Goal: Navigation & Orientation: Find specific page/section

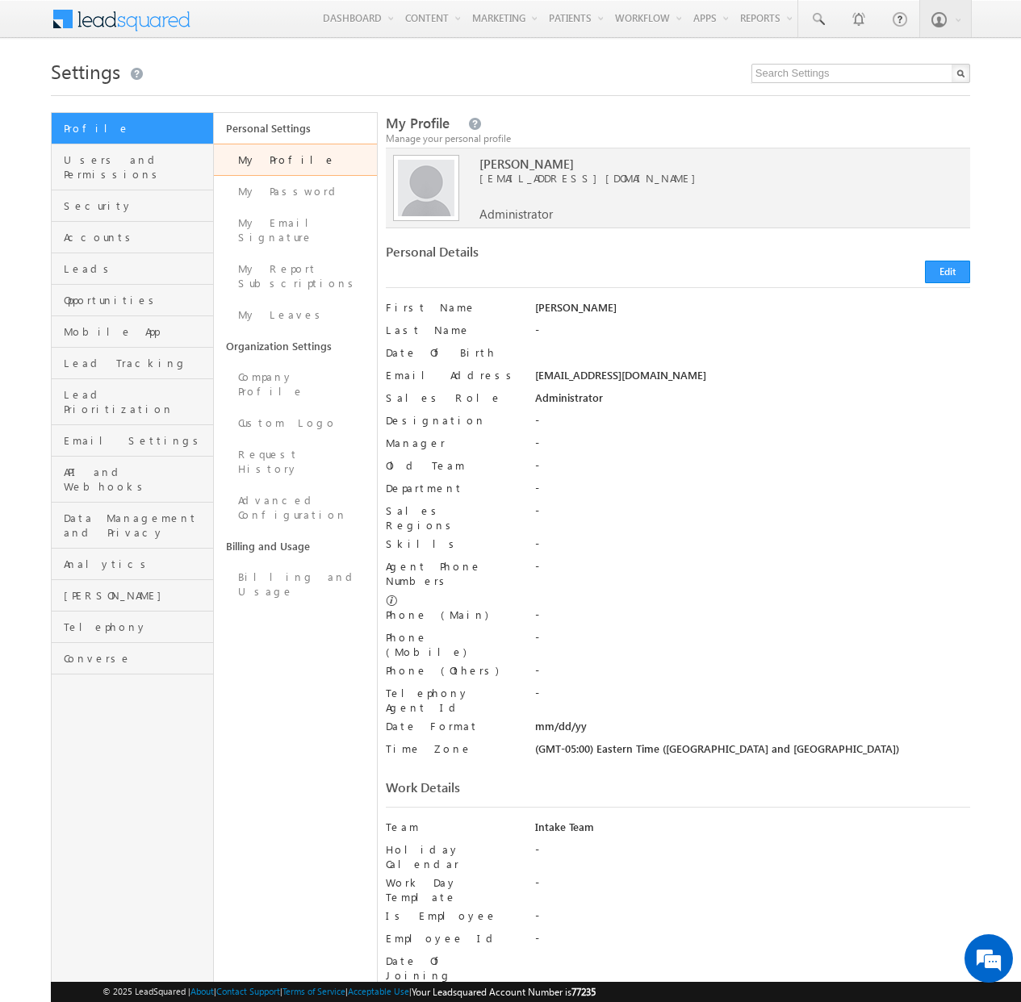
click at [139, 21] on span at bounding box center [131, 17] width 117 height 28
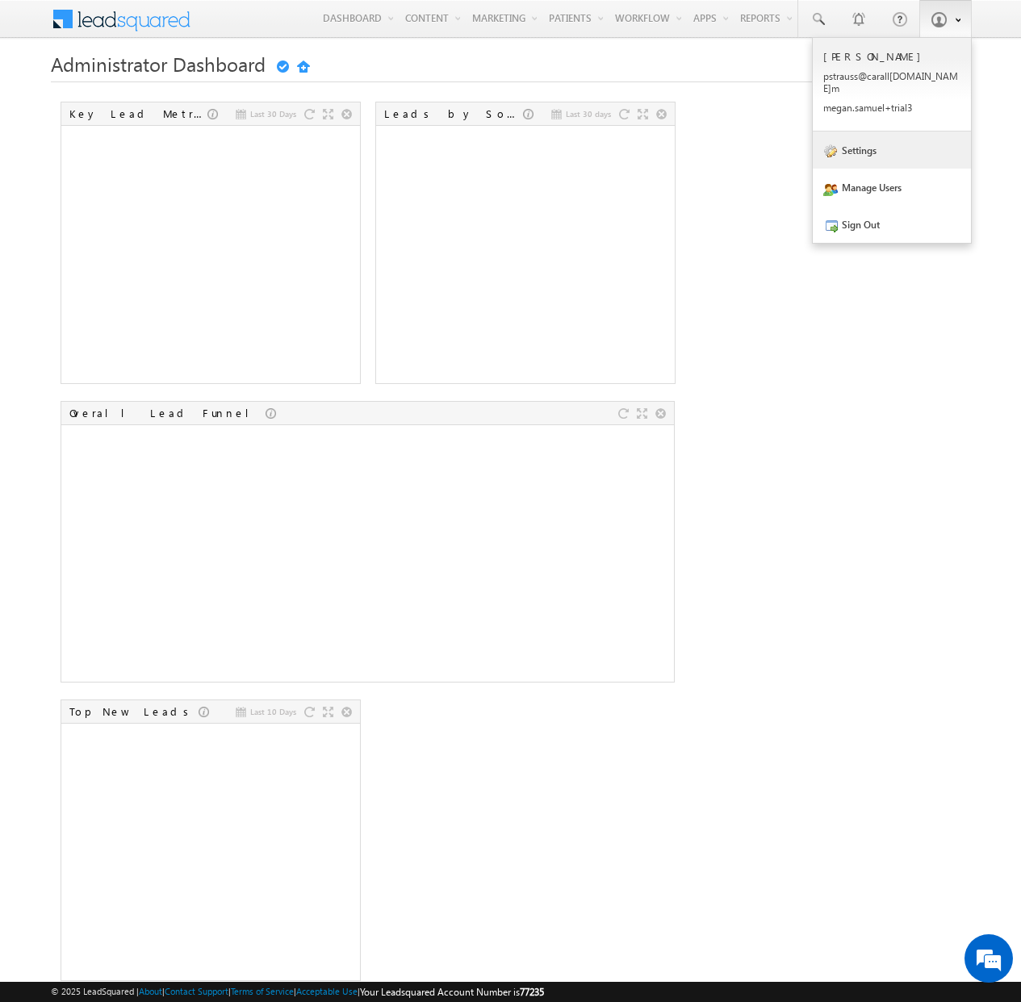
click at [870, 142] on link "Settings" at bounding box center [892, 150] width 158 height 37
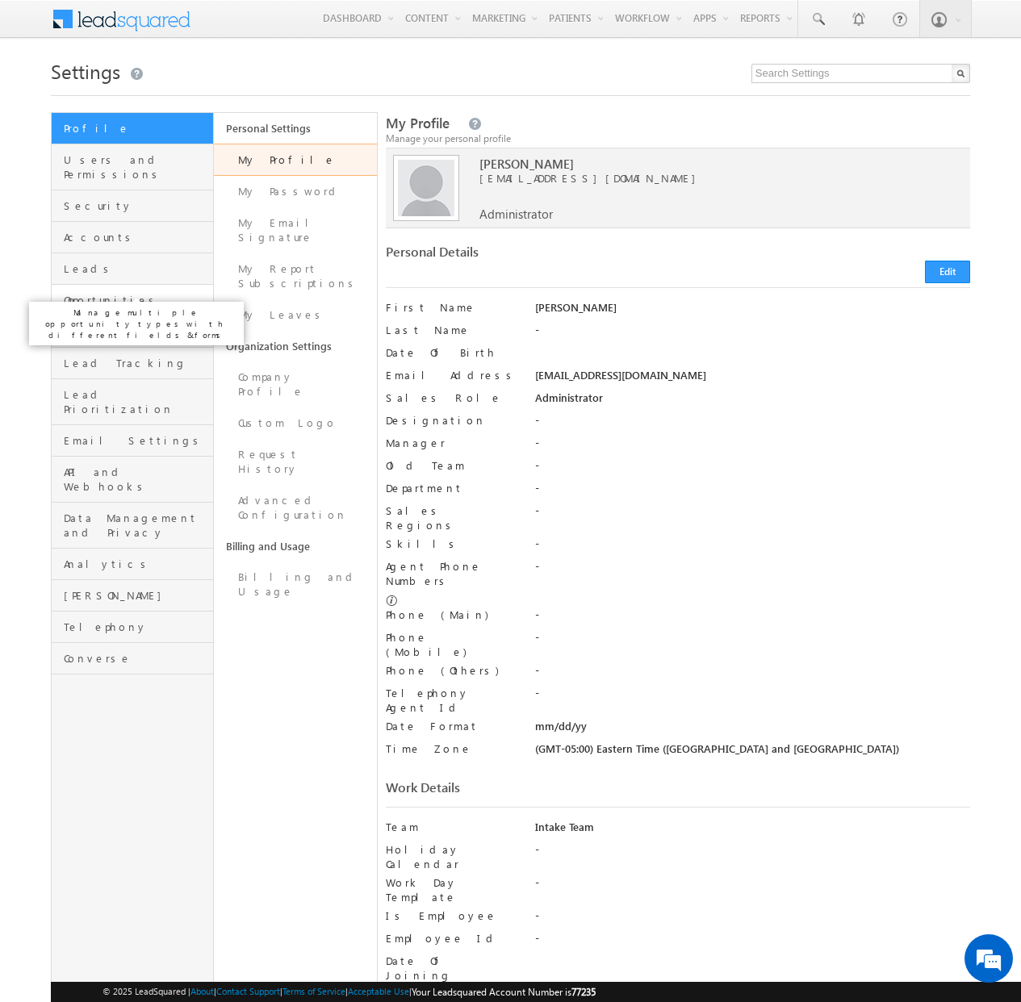
click at [92, 293] on span "Opportunities" at bounding box center [136, 300] width 145 height 15
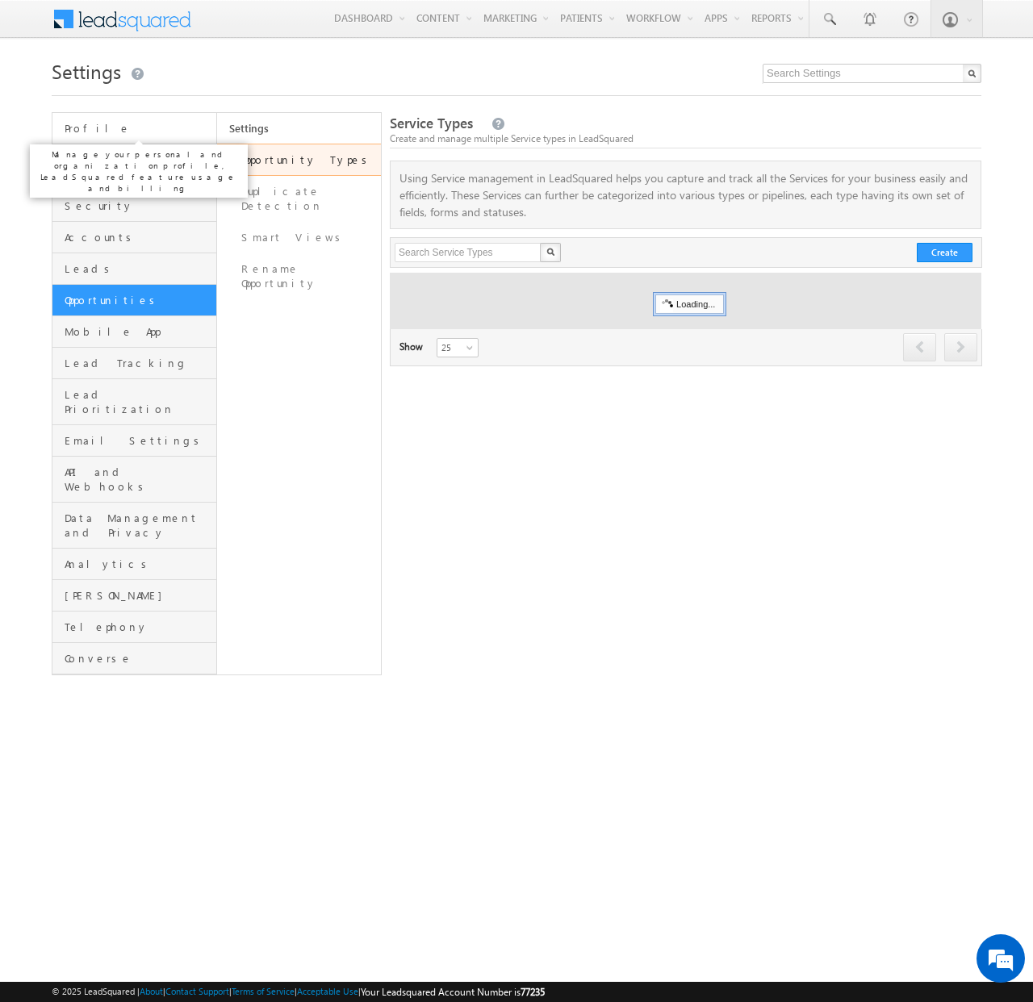
click at [90, 127] on span "Profile" at bounding box center [139, 128] width 148 height 15
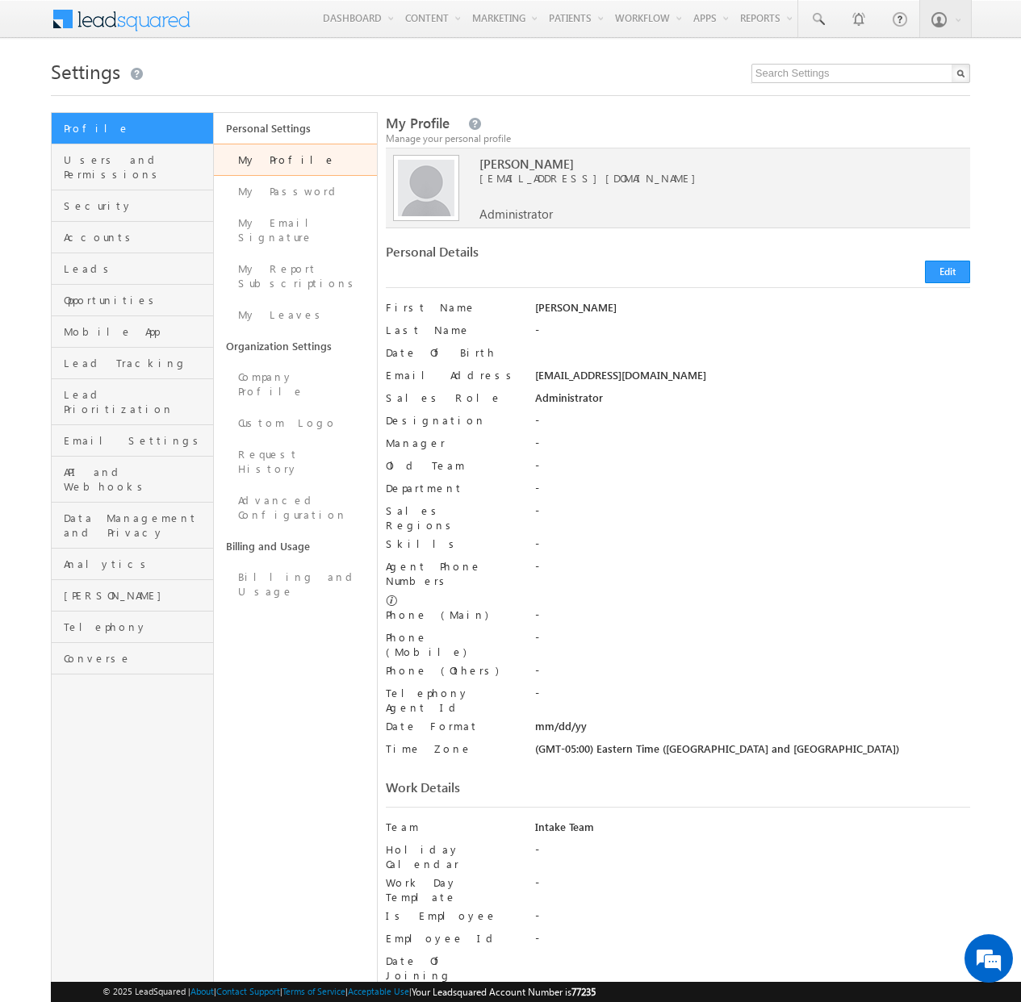
drag, startPoint x: 301, startPoint y: 763, endPoint x: 293, endPoint y: 760, distance: 8.4
click at [300, 763] on div "Personal Settings My Profile My Password My Email Signature My Report Subscript…" at bounding box center [295, 815] width 163 height 1407
click at [277, 485] on link "Advanced Configuration" at bounding box center [295, 508] width 162 height 46
